Goal: Transaction & Acquisition: Download file/media

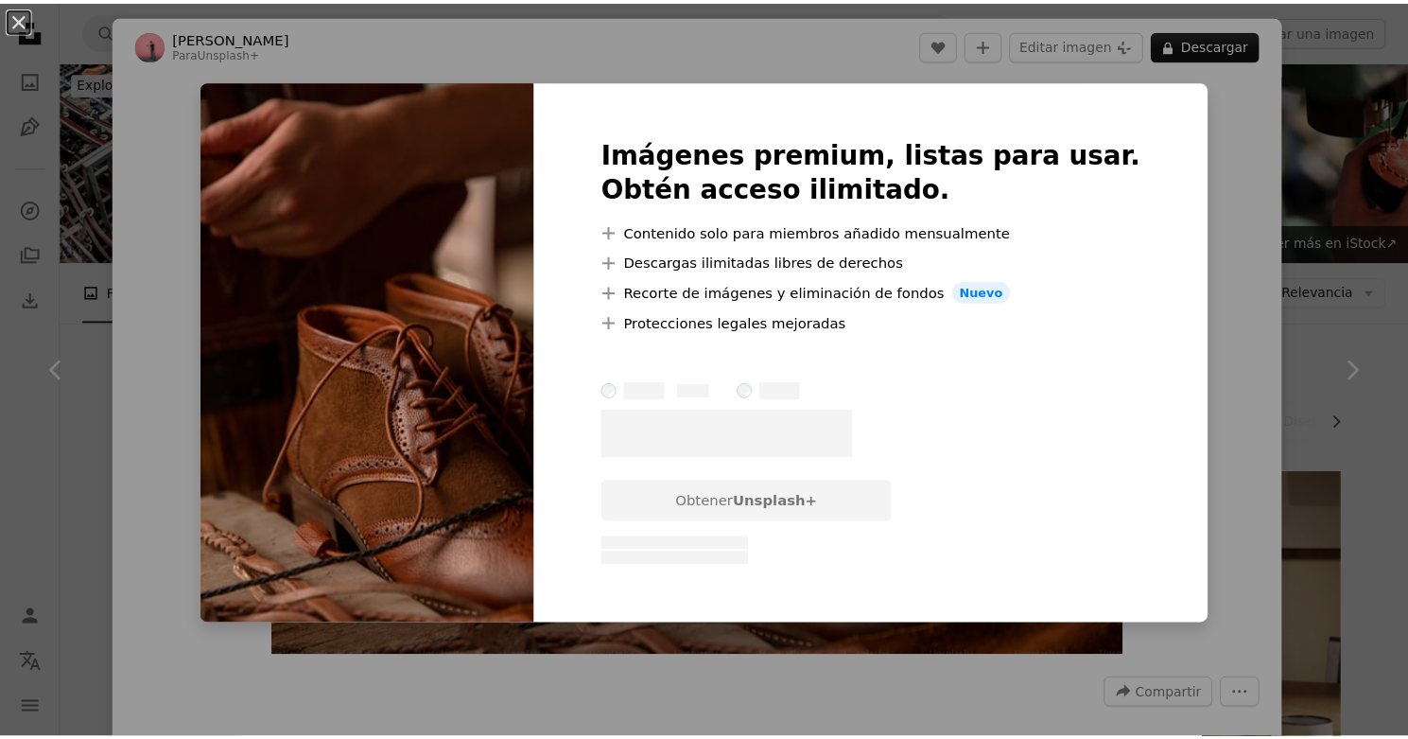
scroll to position [11745, 0]
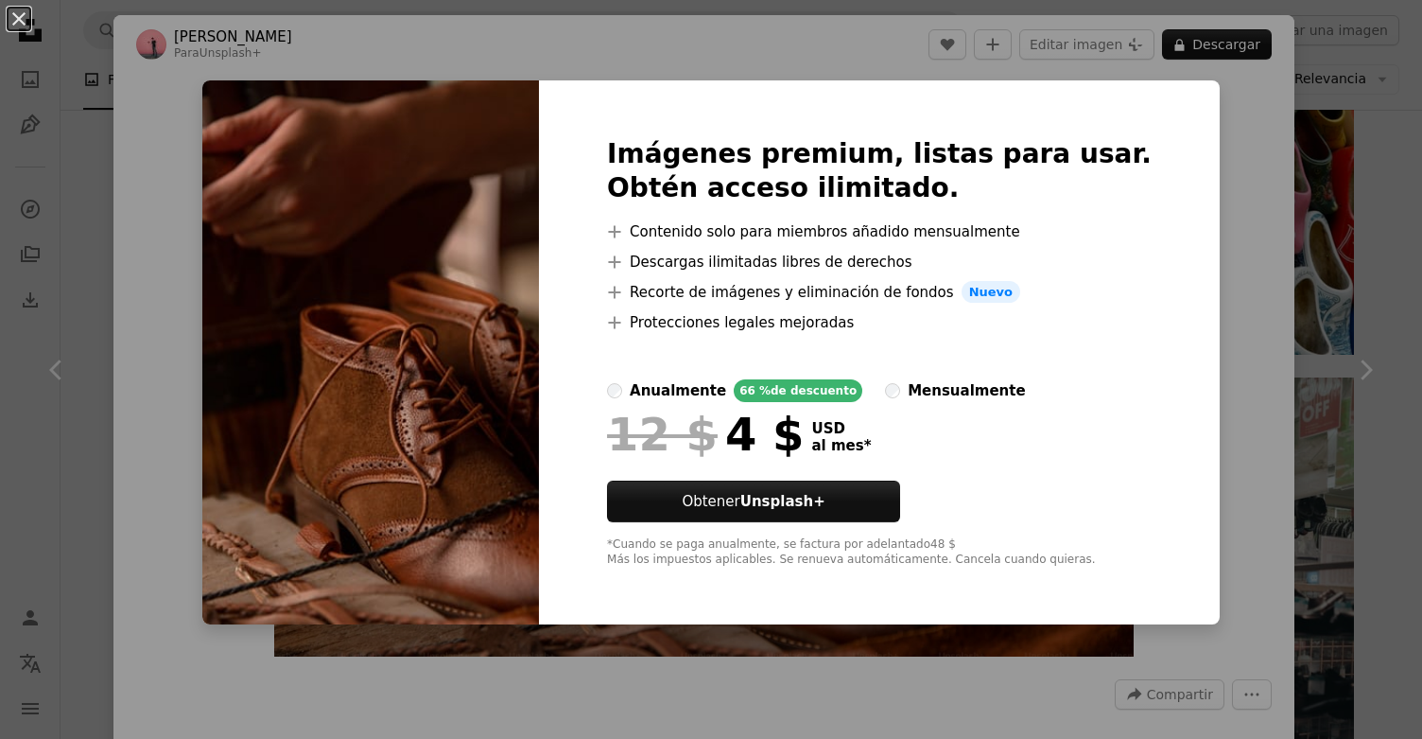
click at [1230, 173] on div "An X shape Imágenes premium, listas para usar. Obtén acceso ilimitado. A plus s…" at bounding box center [711, 369] width 1422 height 739
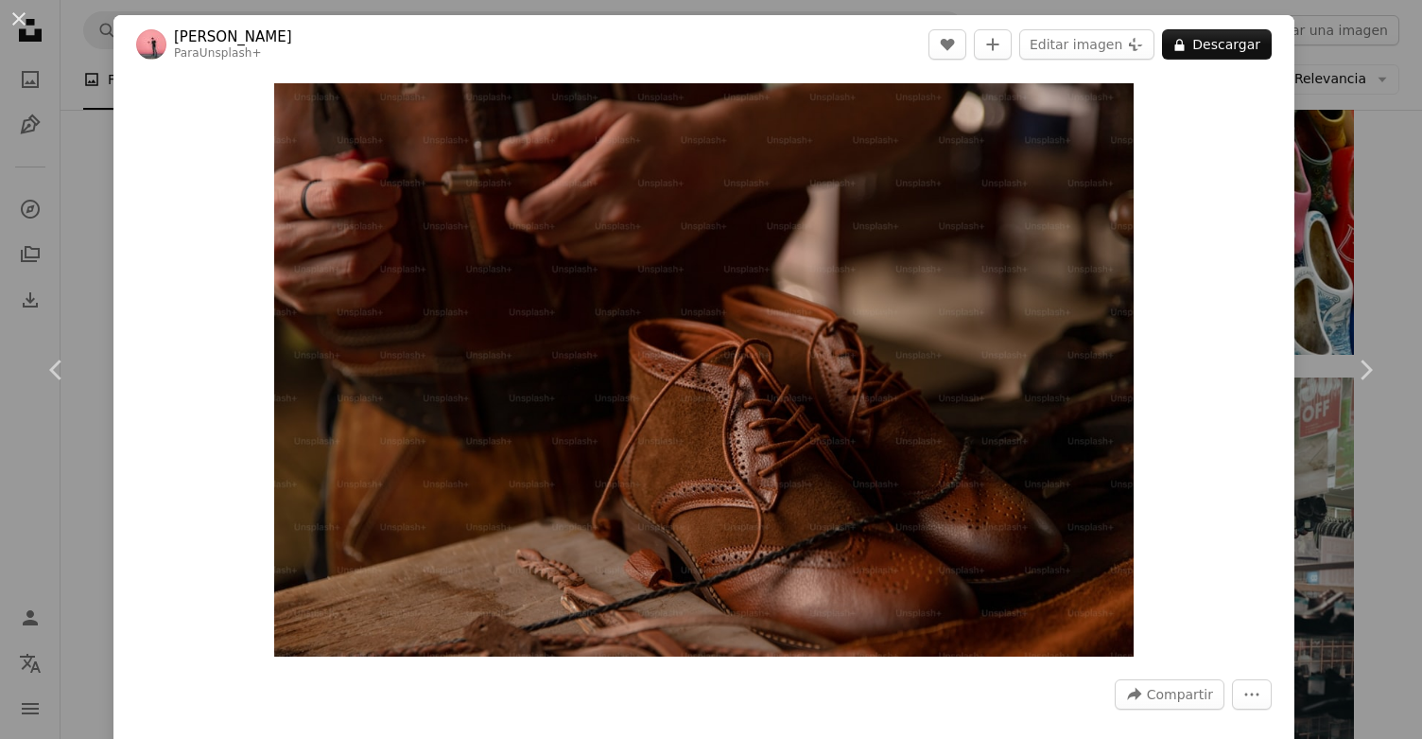
click at [1344, 221] on div "An X shape Chevron left Chevron right [PERSON_NAME] Para Unsplash+ A heart A pl…" at bounding box center [711, 369] width 1422 height 739
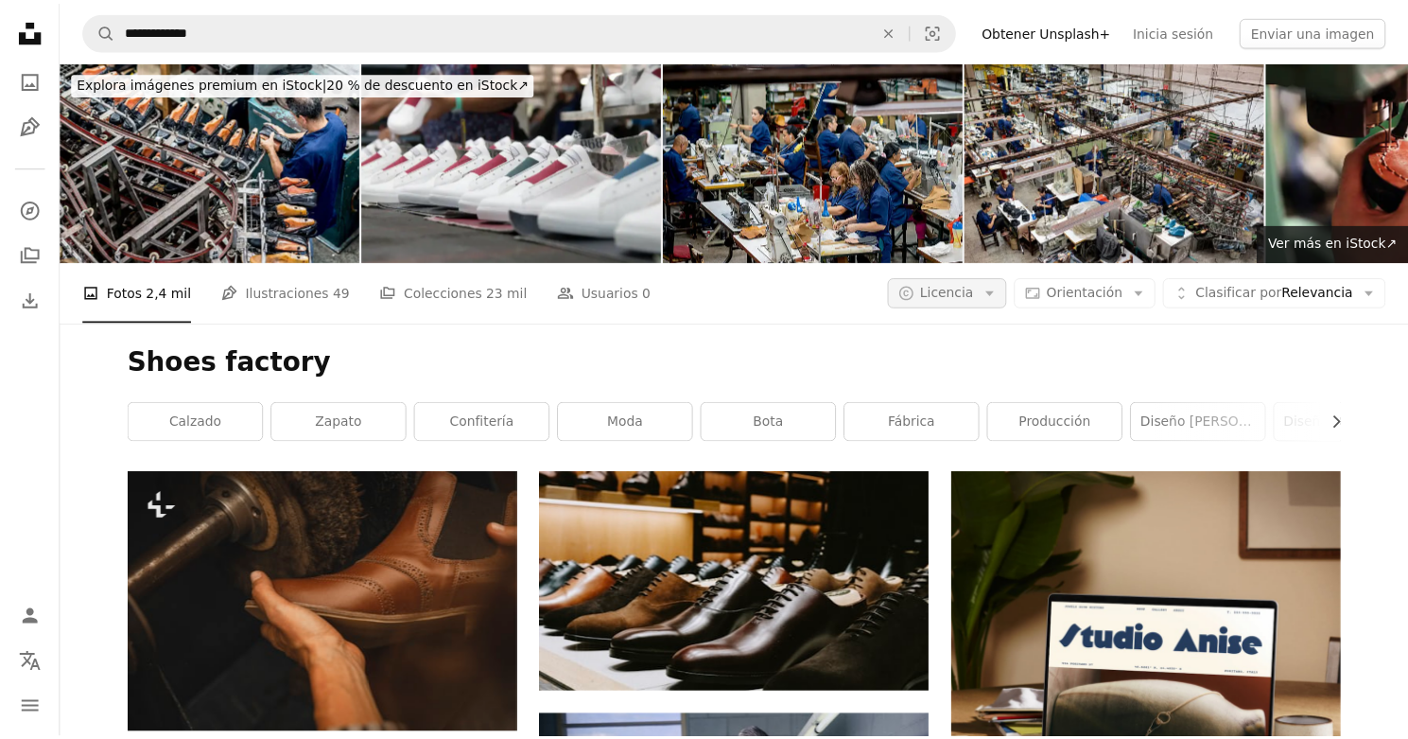
scroll to position [5276, 0]
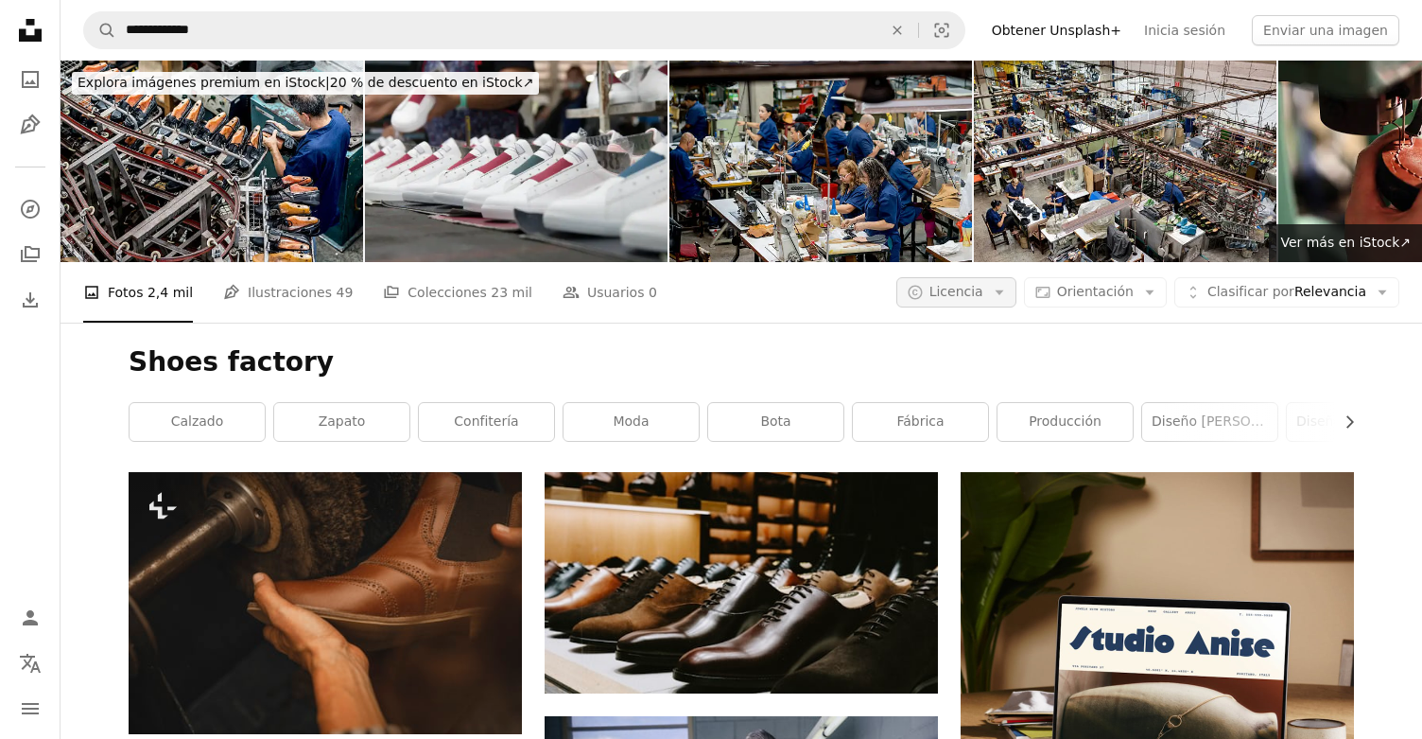
click at [977, 284] on span "Licencia" at bounding box center [957, 291] width 54 height 15
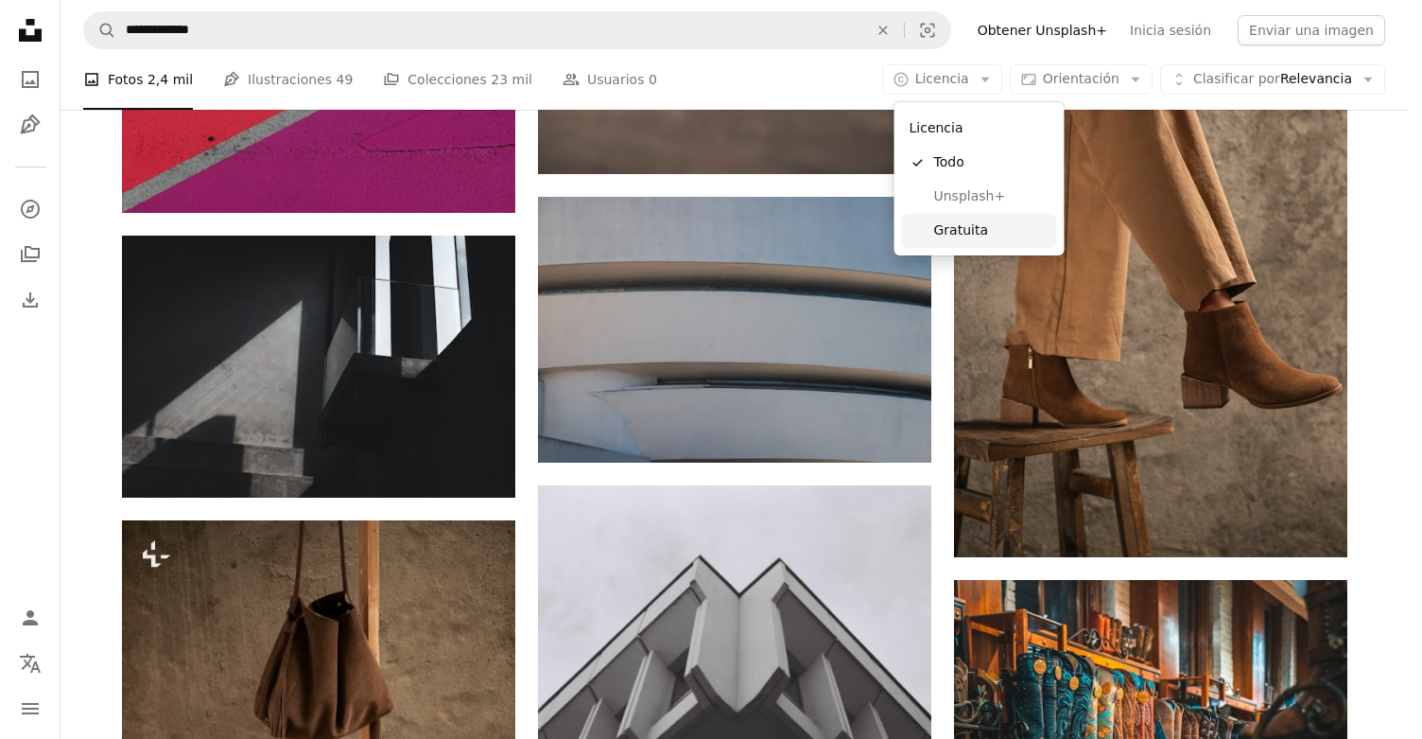
click at [957, 235] on span "Gratuita" at bounding box center [991, 230] width 115 height 19
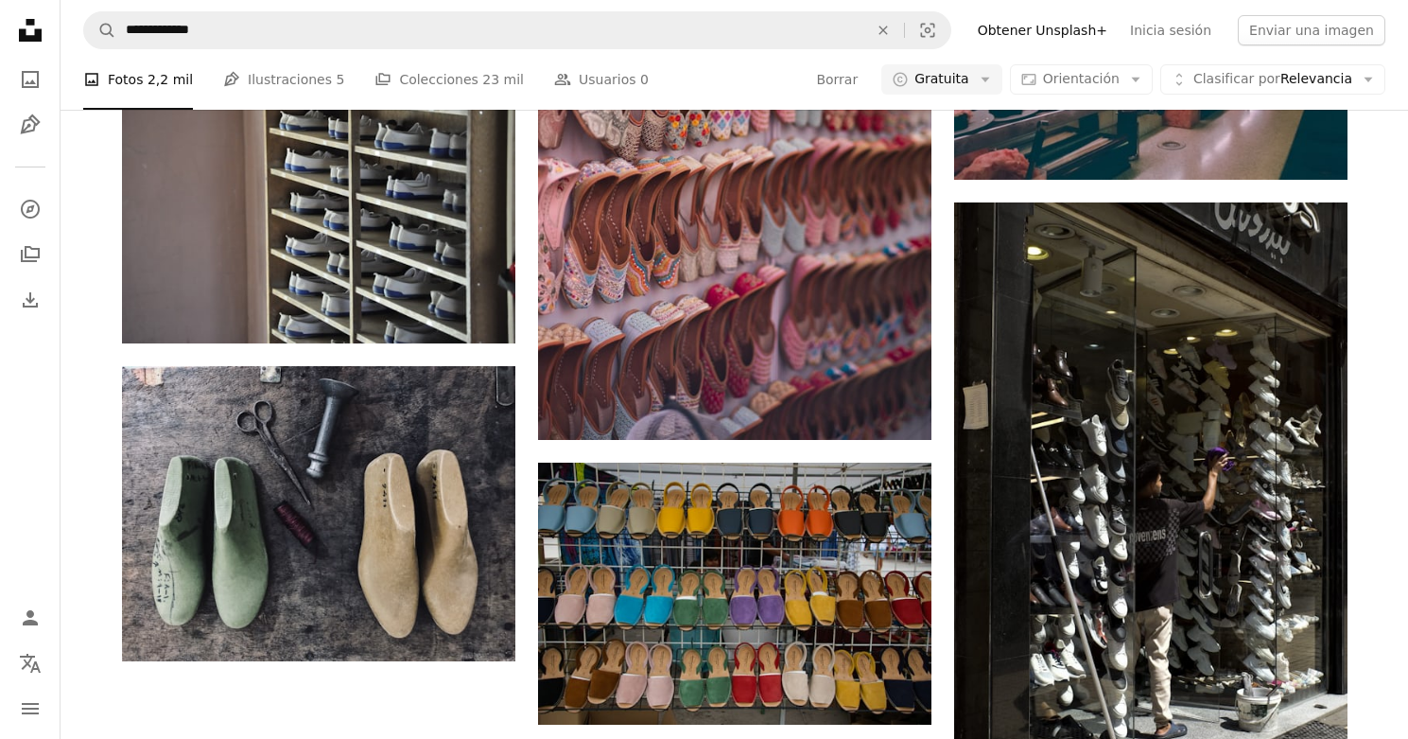
scroll to position [1591, 0]
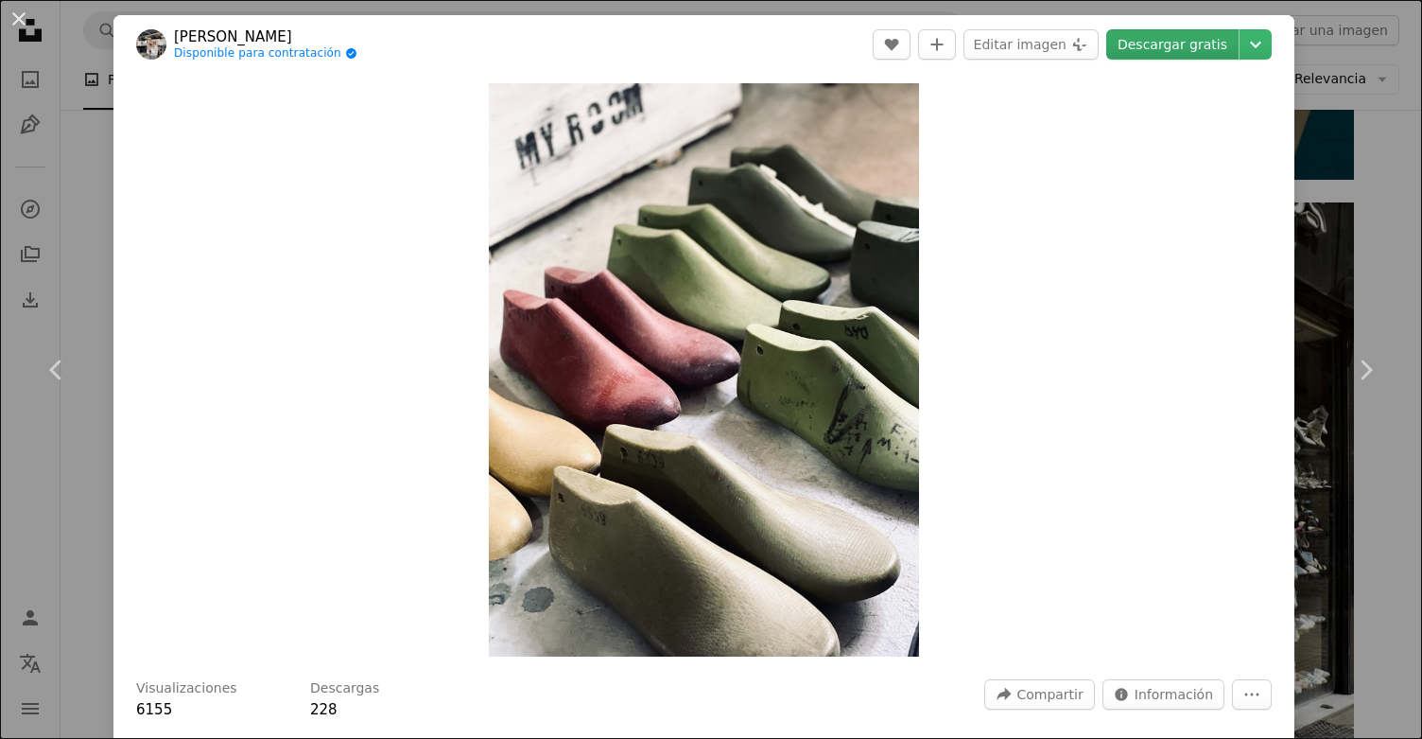
click at [1178, 41] on link "Descargar gratis" at bounding box center [1173, 44] width 132 height 30
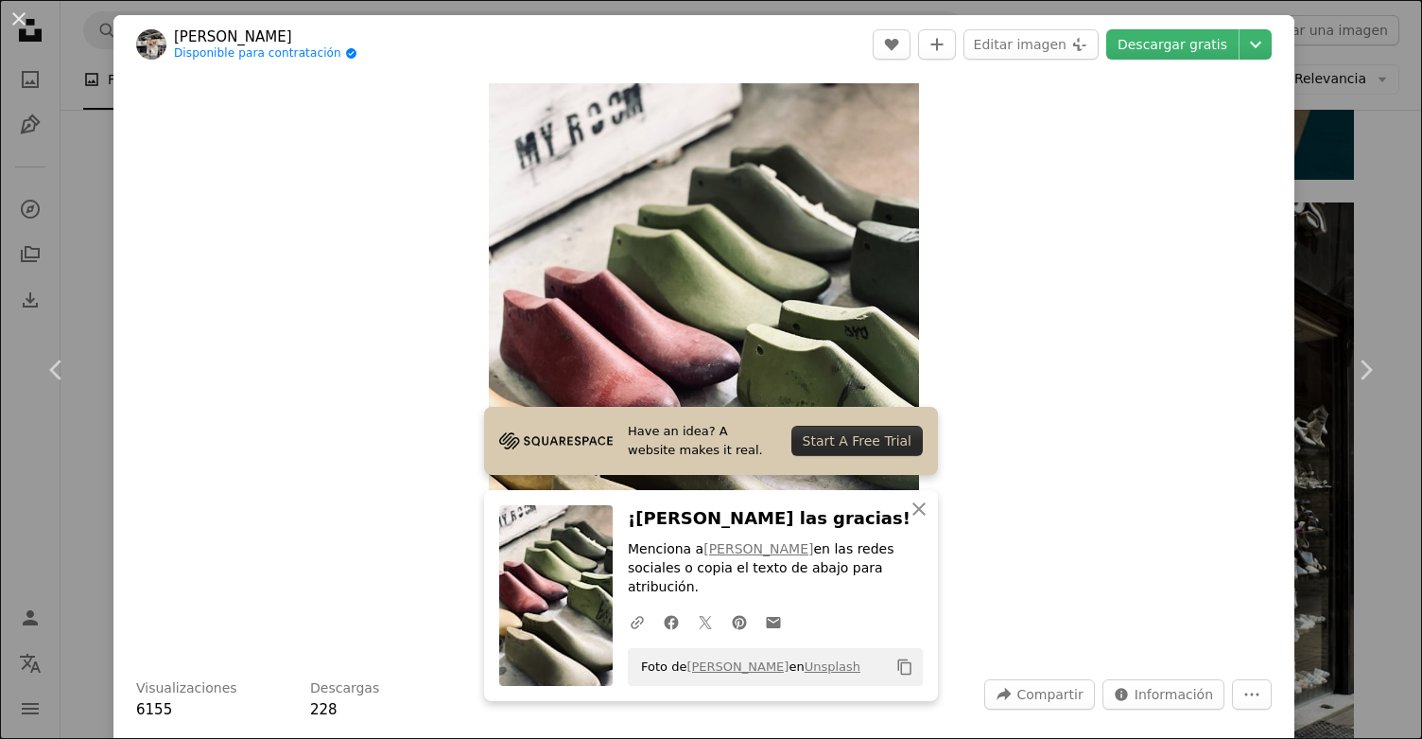
click at [386, 305] on div "Zoom in" at bounding box center [703, 370] width 1181 height 592
click at [916, 505] on icon "An X shape" at bounding box center [919, 508] width 23 height 23
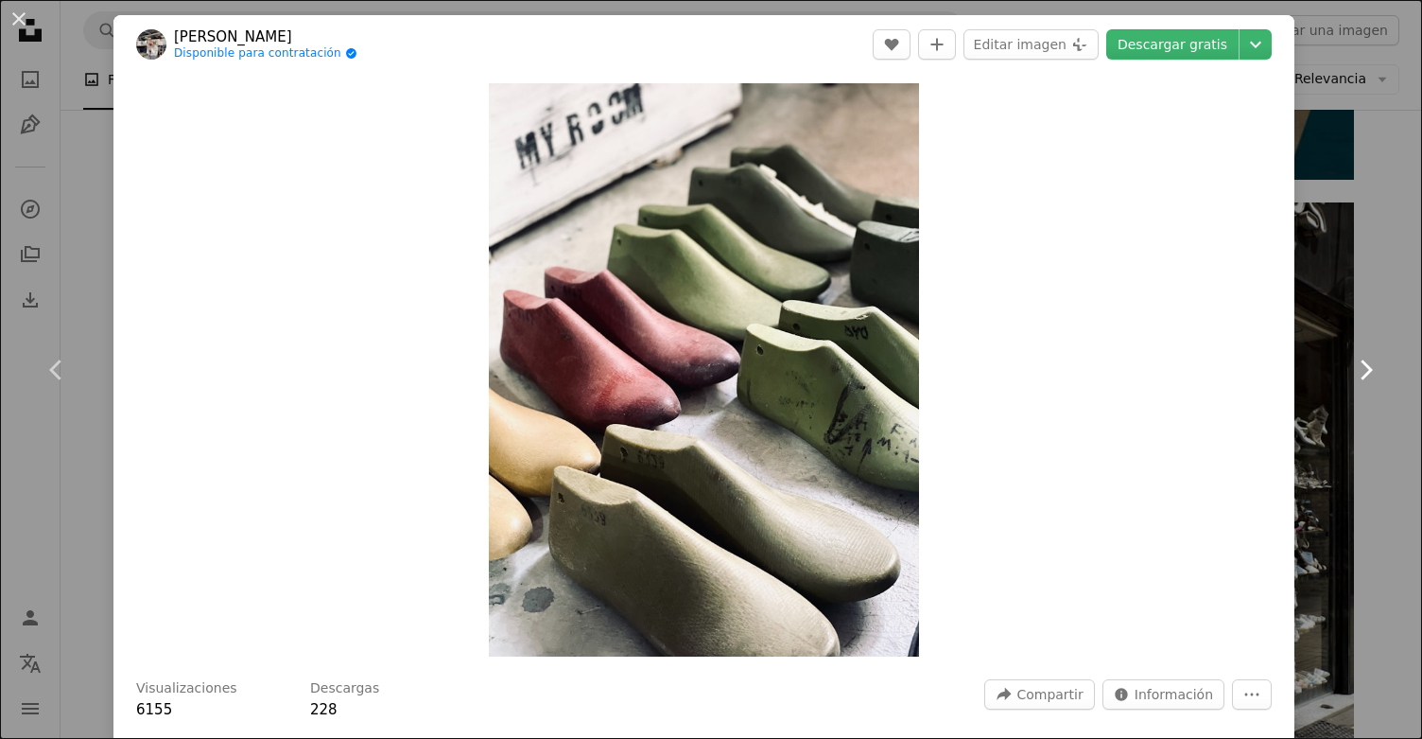
click at [1371, 347] on link "Chevron right" at bounding box center [1365, 370] width 113 height 182
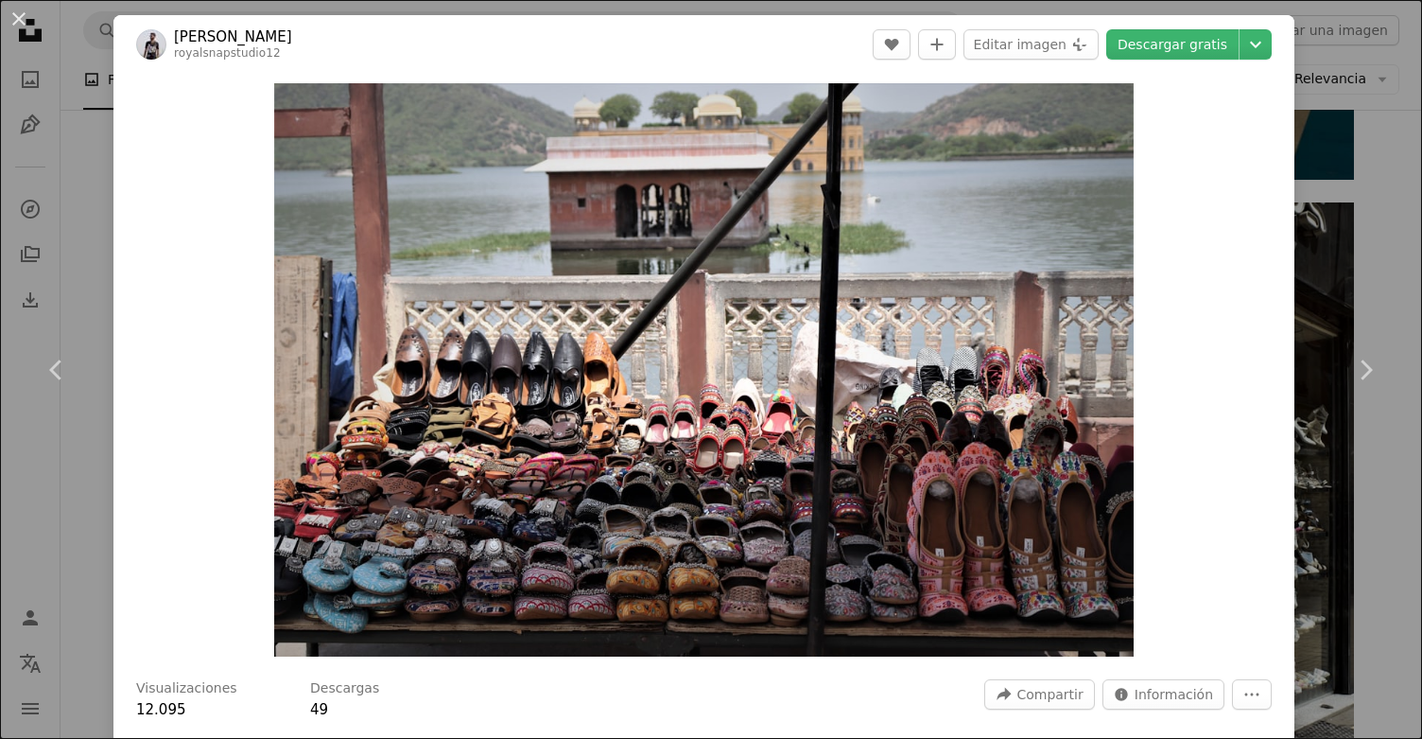
click at [1312, 164] on div "An X shape Chevron left Chevron right [PERSON_NAME] royalsnapstudio12 A heart A…" at bounding box center [711, 369] width 1422 height 739
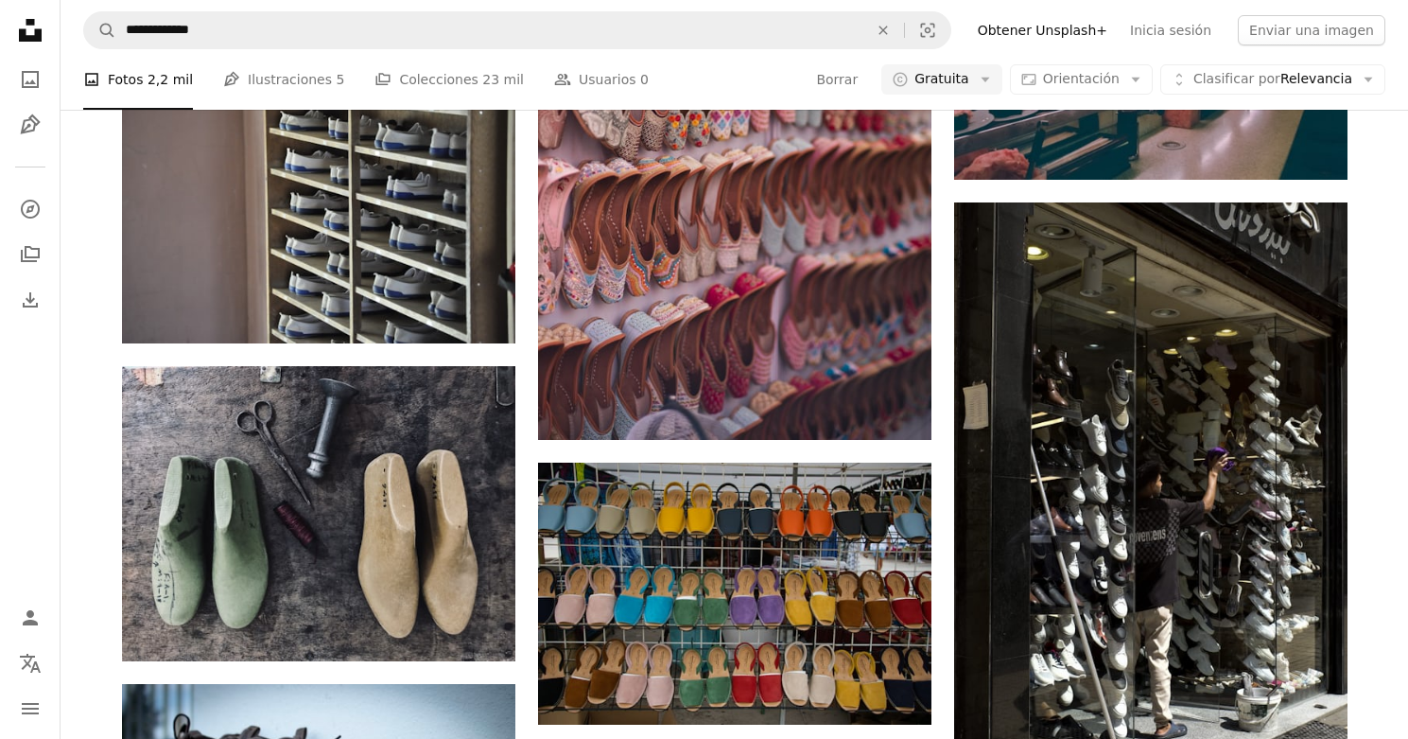
scroll to position [4111, 0]
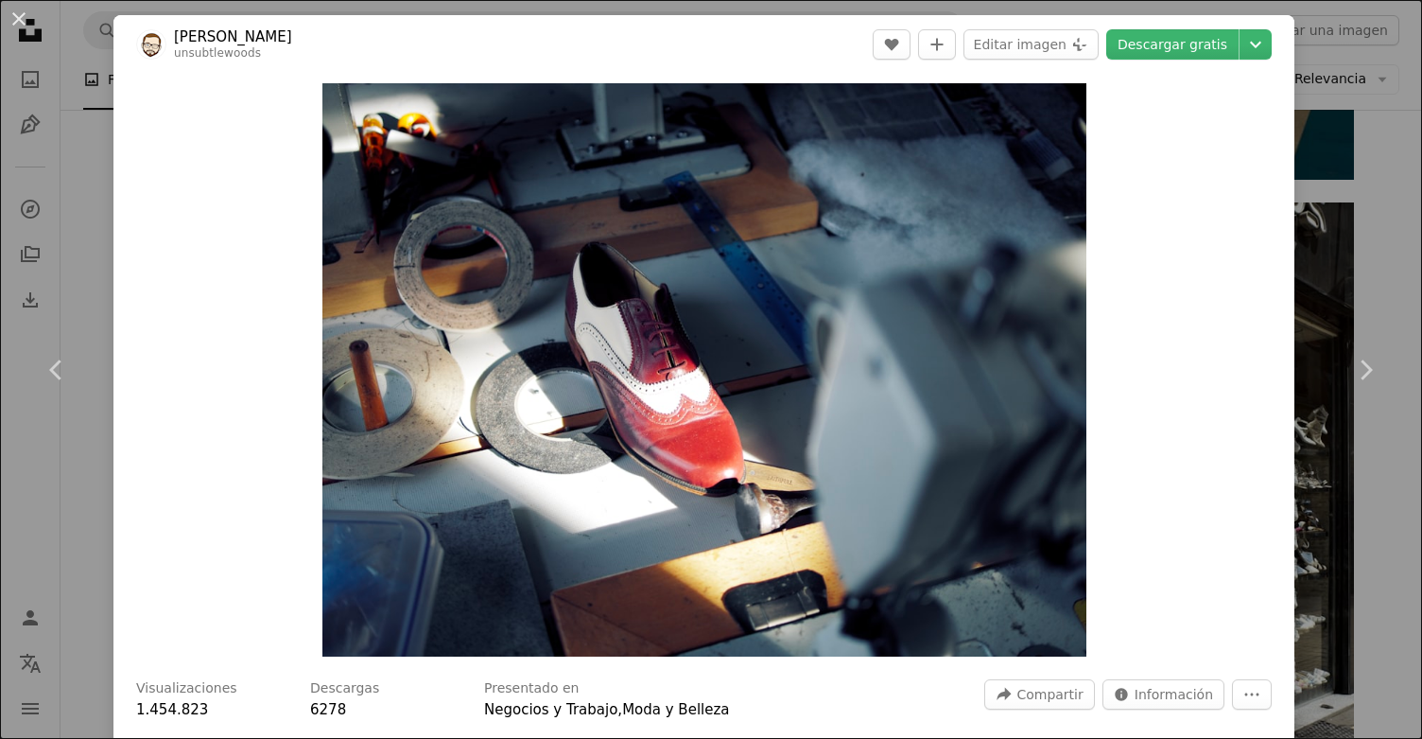
click at [1299, 193] on div "An X shape Chevron left Chevron right [PERSON_NAME] unsubtlewoods A heart A plu…" at bounding box center [711, 369] width 1422 height 739
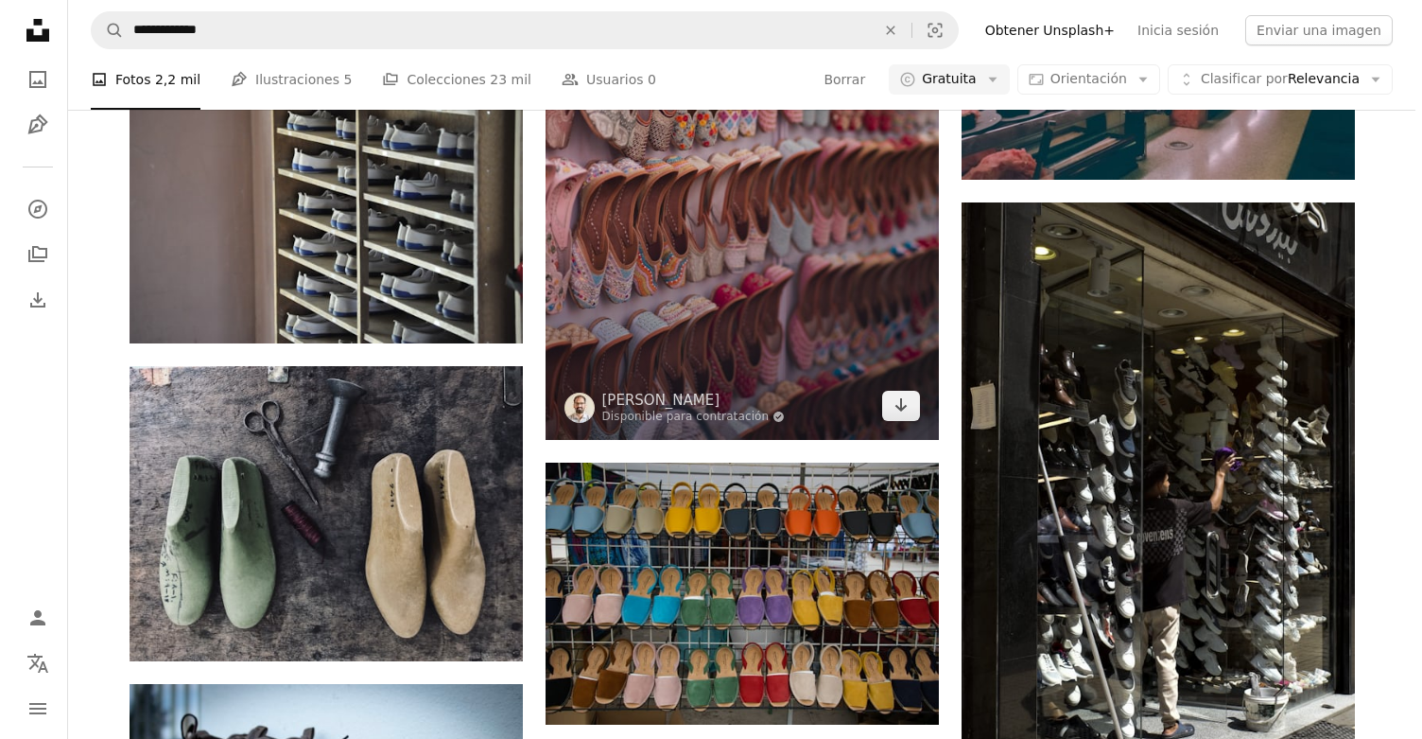
scroll to position [4715, 0]
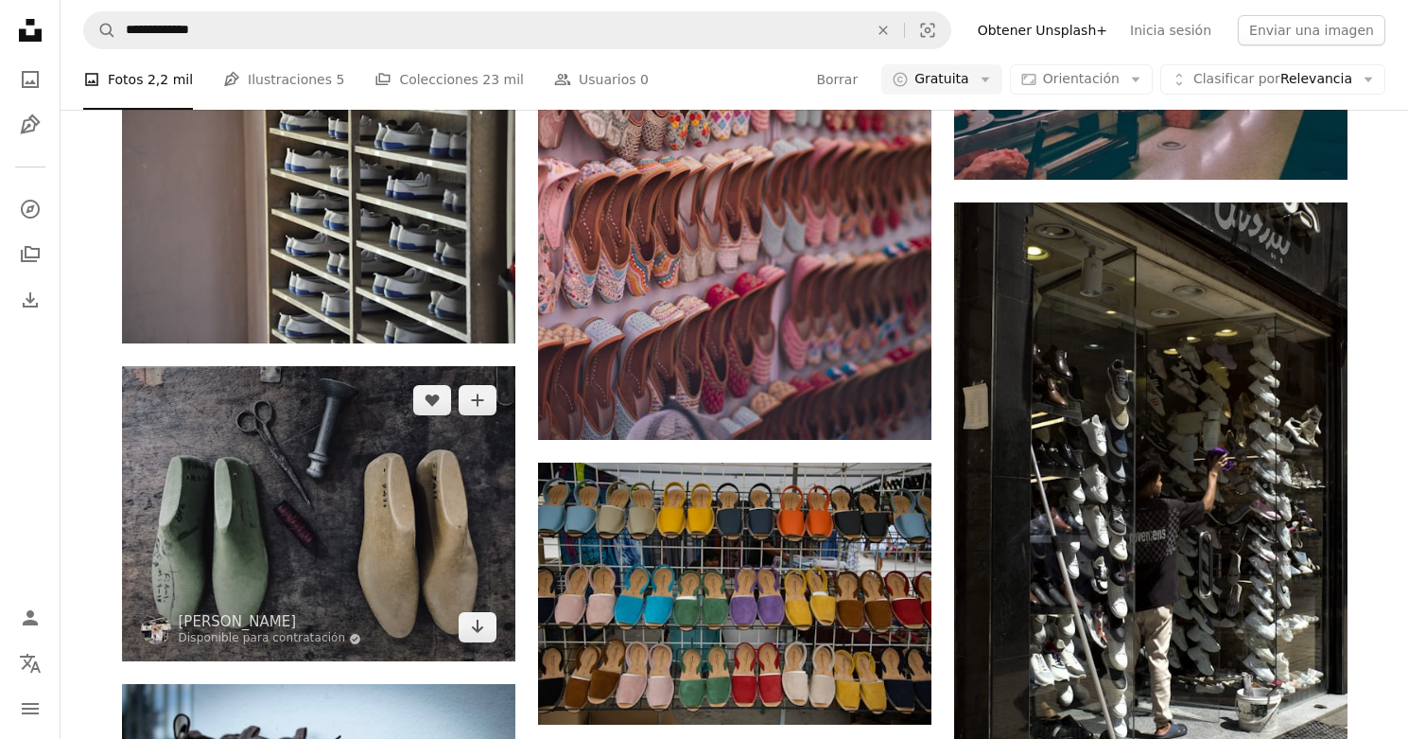
click at [235, 366] on img at bounding box center [318, 513] width 393 height 295
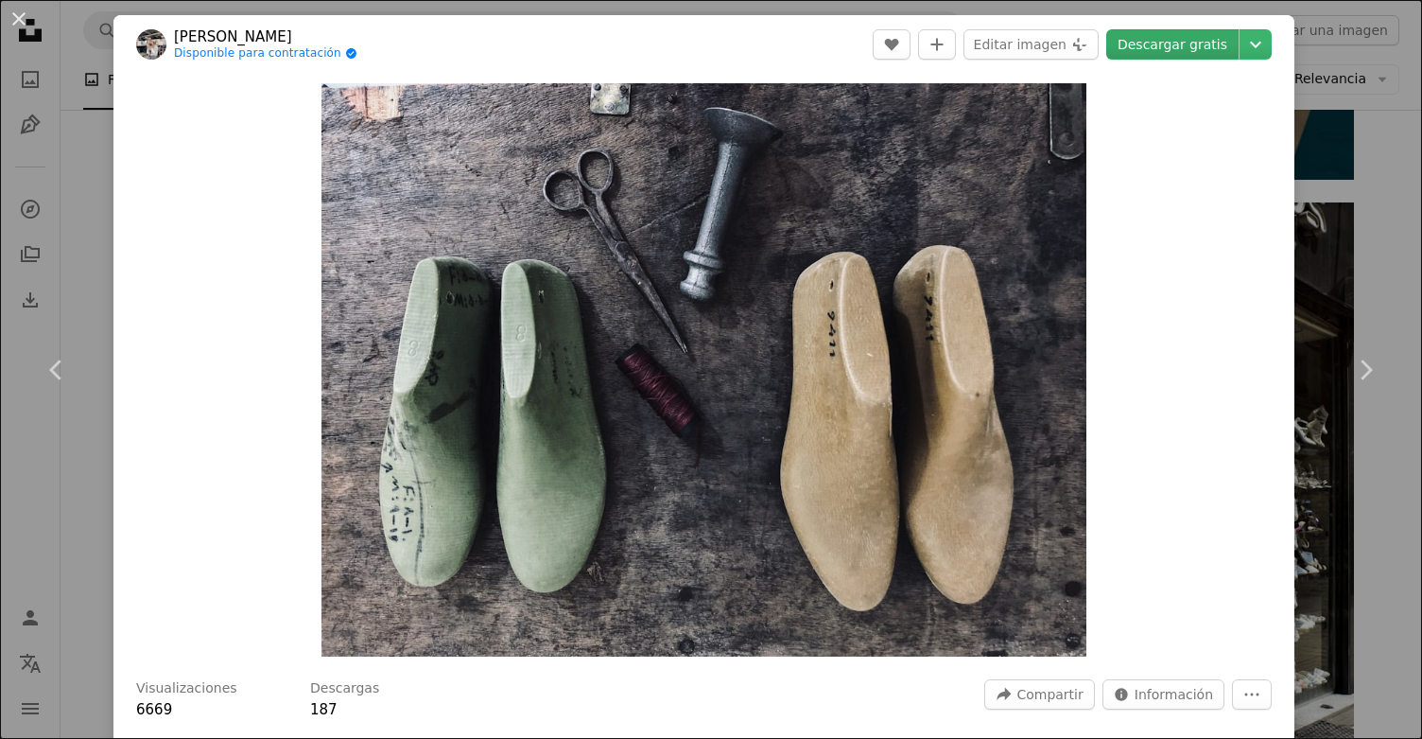
click at [1139, 53] on link "Descargar gratis" at bounding box center [1173, 44] width 132 height 30
